Goal: Transaction & Acquisition: Purchase product/service

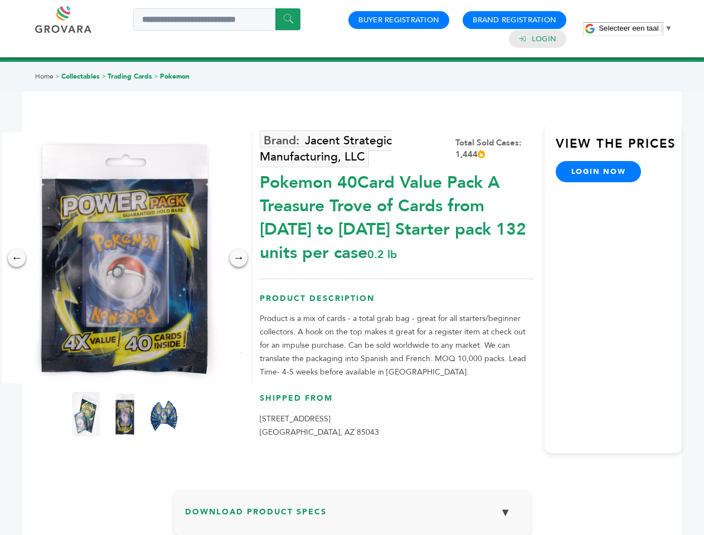
click at [636, 28] on span "Selecteer een taal" at bounding box center [629, 28] width 60 height 8
click at [125, 258] on img at bounding box center [124, 258] width 251 height 251
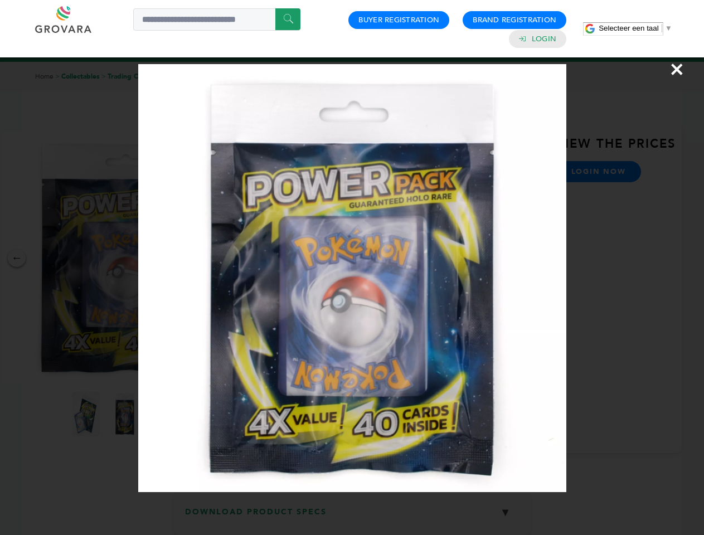
click at [17, 258] on div "×" at bounding box center [352, 267] width 704 height 535
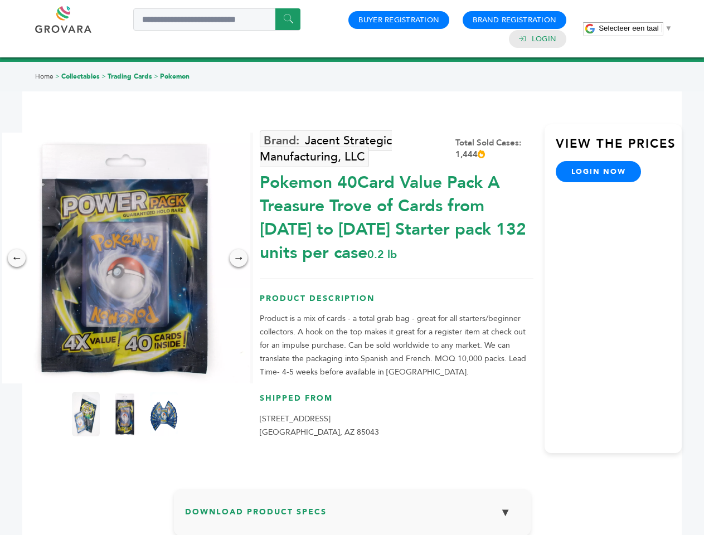
click at [239, 258] on div "→" at bounding box center [239, 258] width 18 height 18
click at [86, 414] on img at bounding box center [86, 414] width 28 height 45
click at [0, 0] on div "×" at bounding box center [0, 0] width 0 height 0
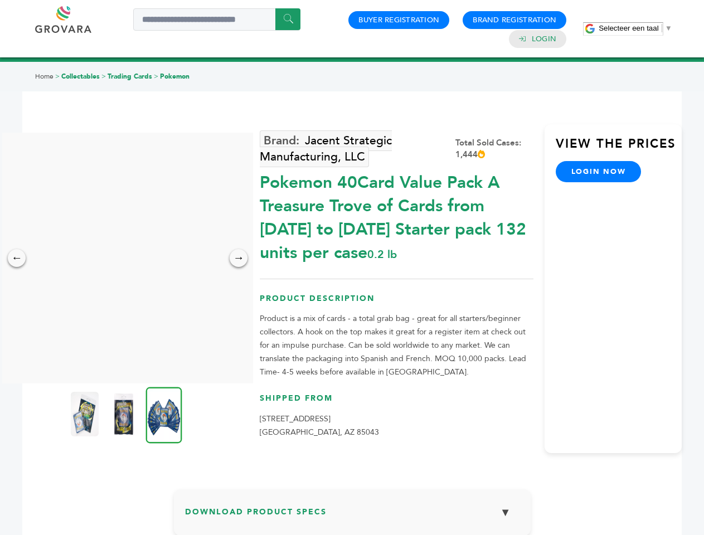
click at [164, 414] on img at bounding box center [164, 415] width 36 height 56
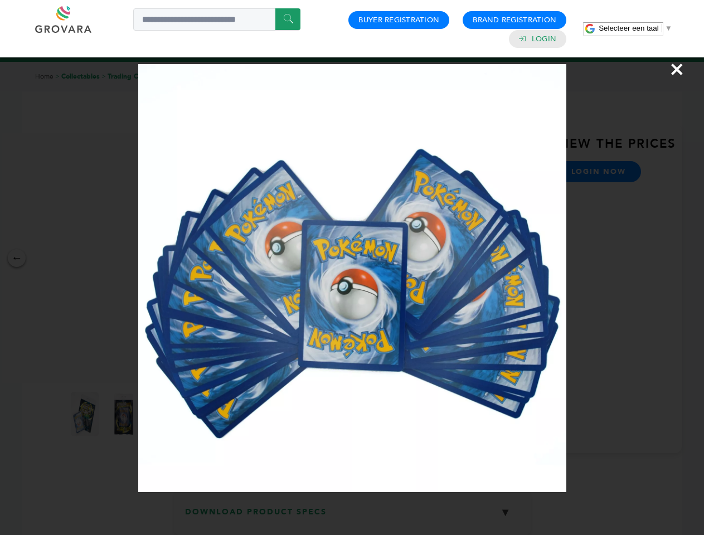
click at [353, 517] on div "×" at bounding box center [352, 267] width 704 height 535
